Goal: Information Seeking & Learning: Learn about a topic

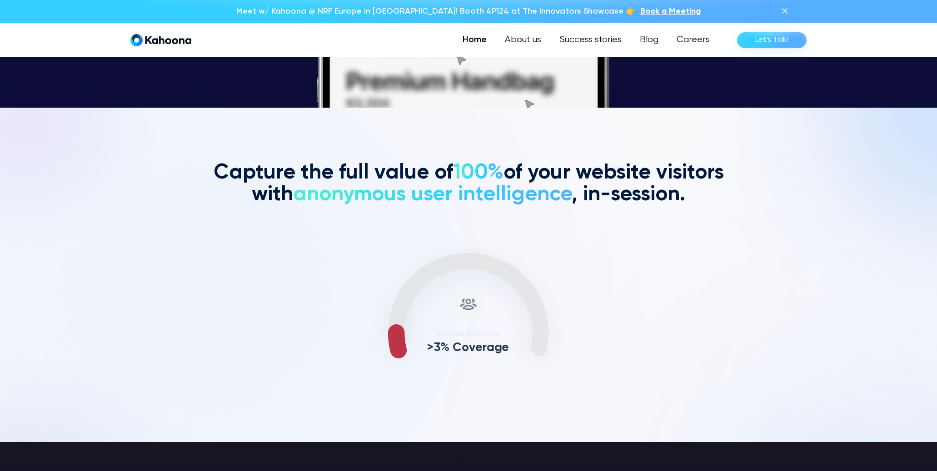
scroll to position [363, 0]
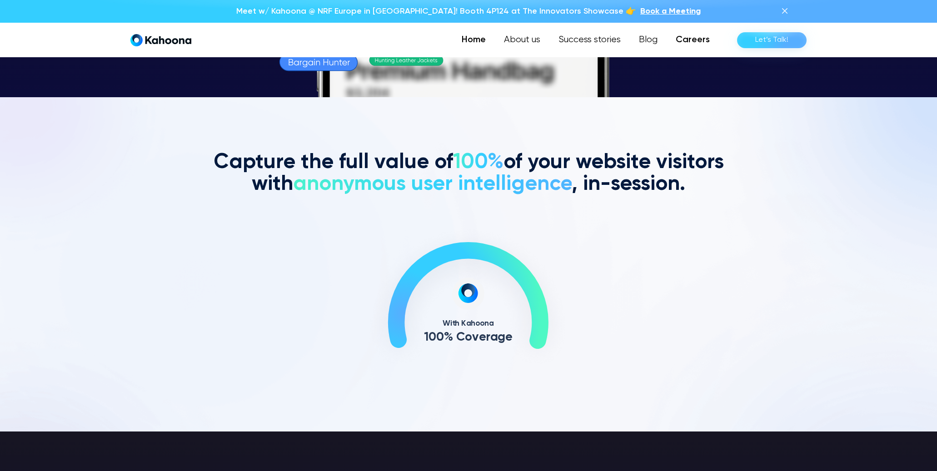
click at [694, 35] on link "Careers" at bounding box center [693, 40] width 52 height 18
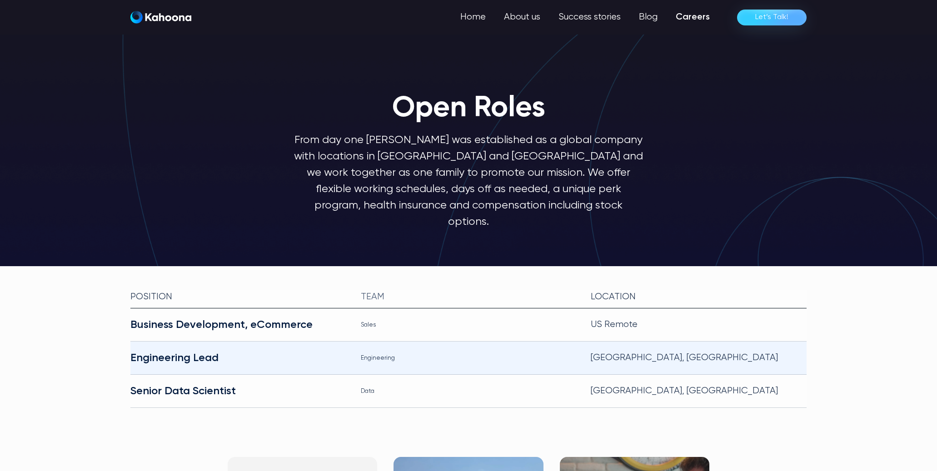
click at [283, 351] on div "Engineering Lead" at bounding box center [238, 358] width 216 height 15
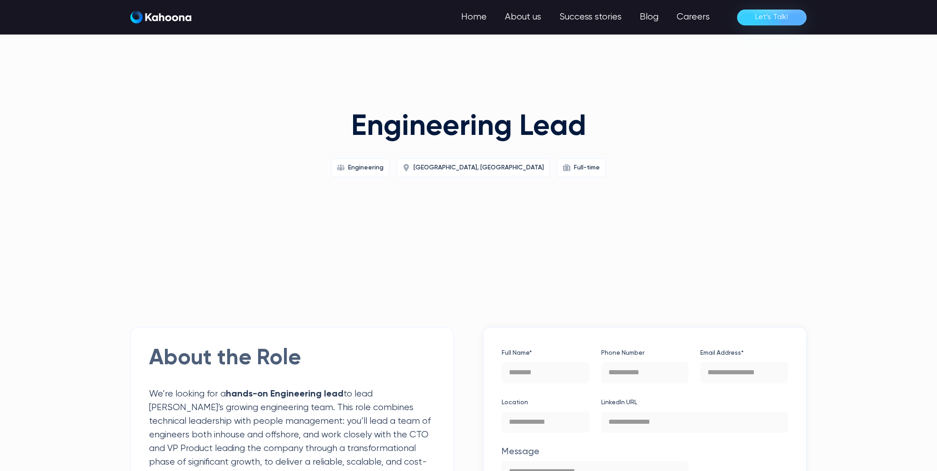
click at [383, 167] on div "Engineering" at bounding box center [365, 167] width 35 height 15
